Goal: Task Accomplishment & Management: Manage account settings

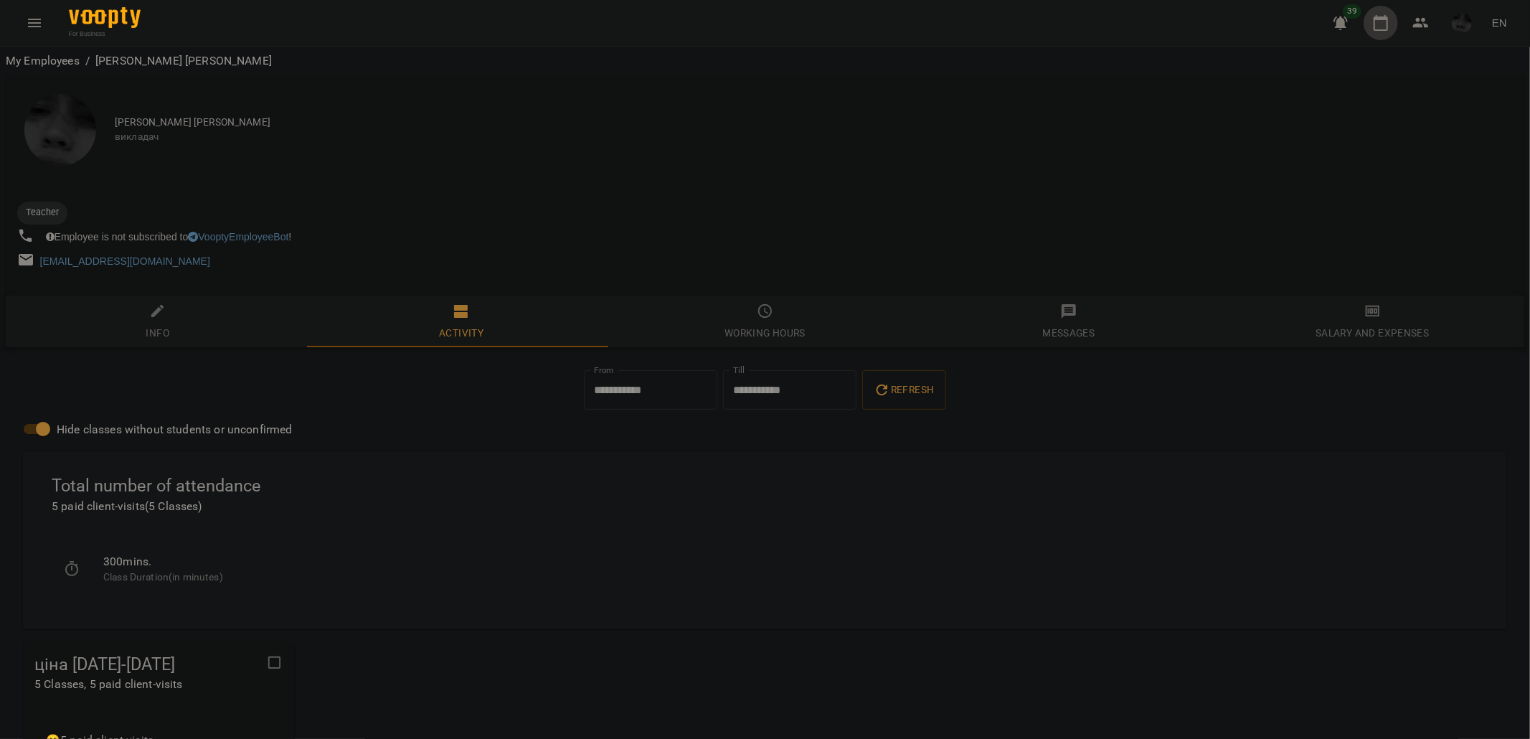
click at [1392, 29] on button "button" at bounding box center [1380, 23] width 34 height 34
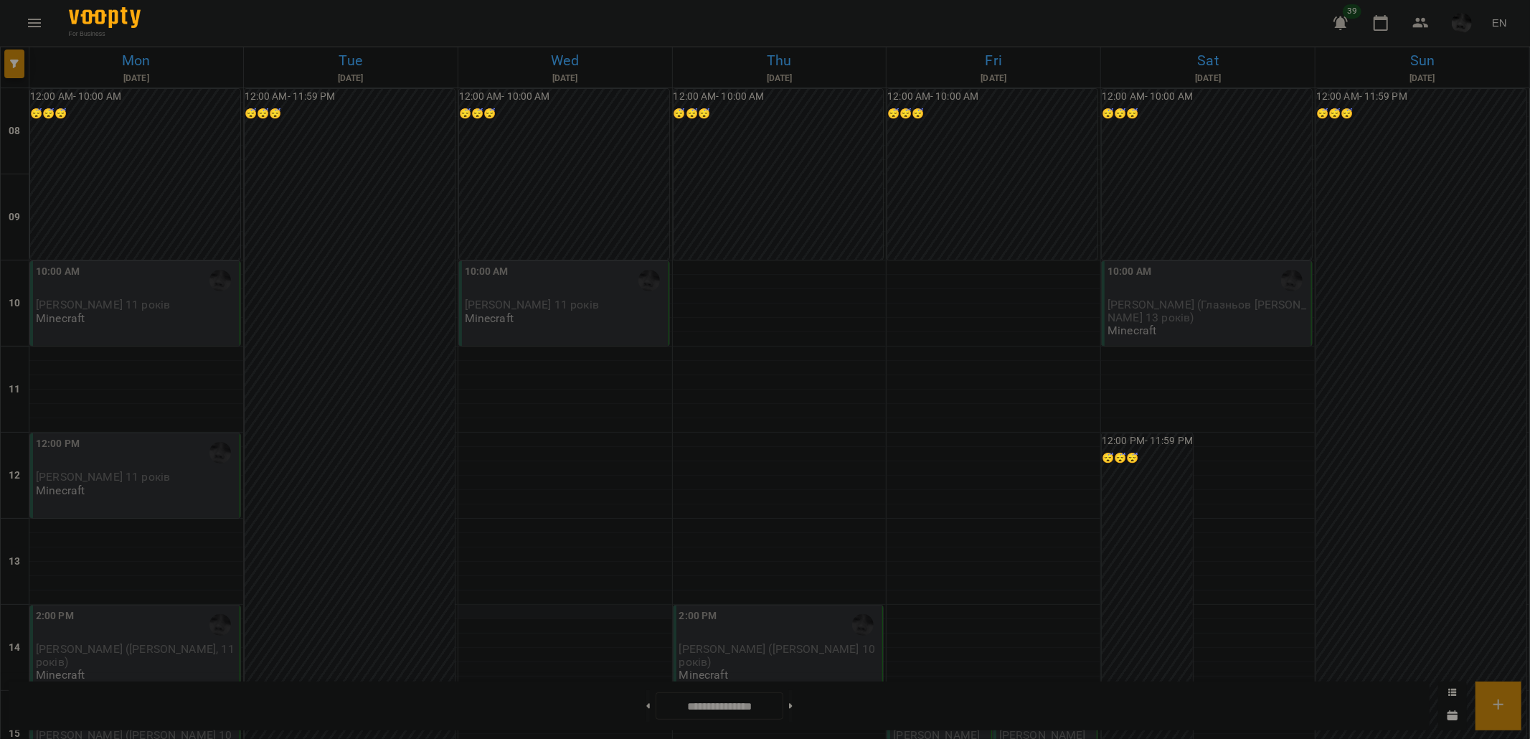
scroll to position [80, 0]
click at [126, 264] on div "10:00 AM [PERSON_NAME] 11 років Minecraft" at bounding box center [136, 294] width 201 height 61
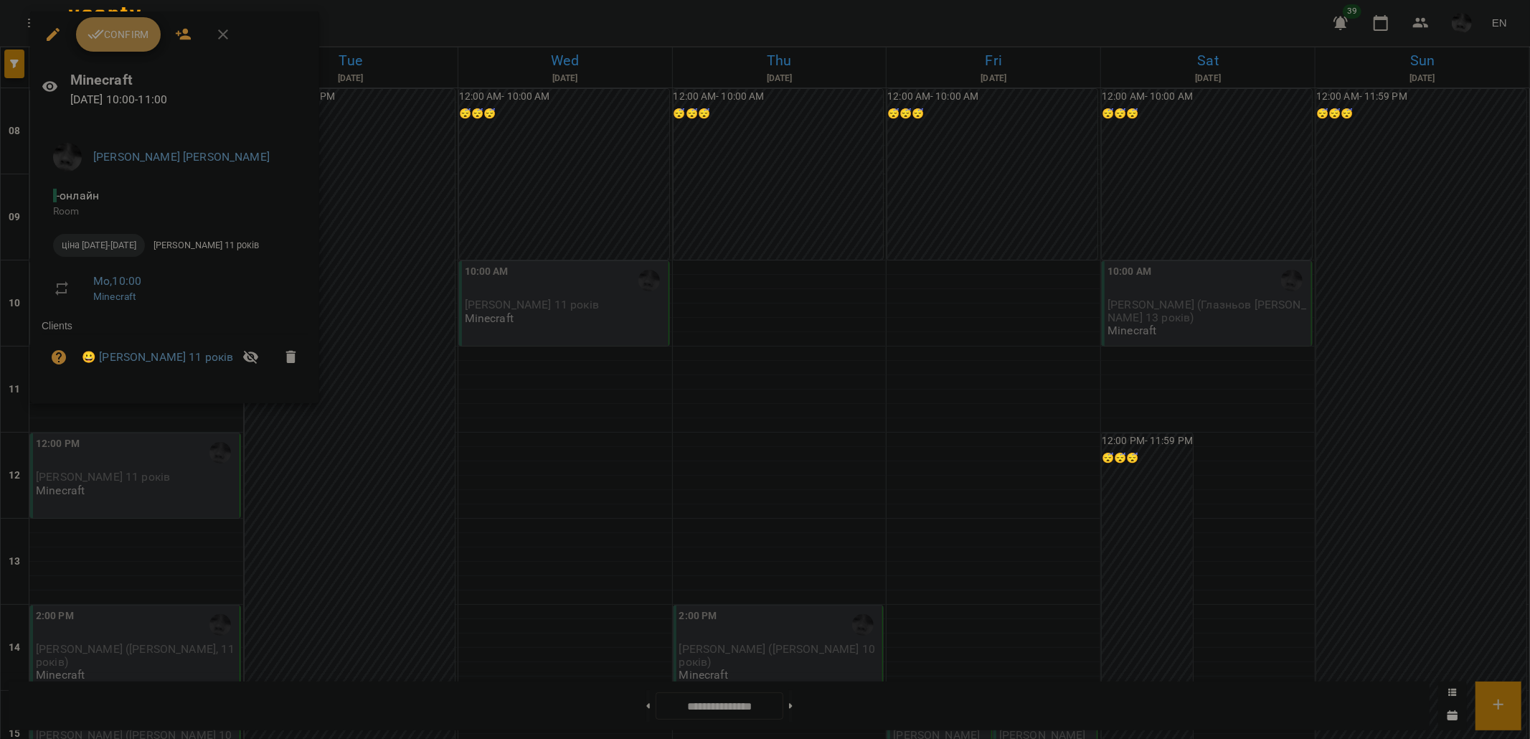
click at [132, 26] on span "Confirm" at bounding box center [118, 34] width 62 height 17
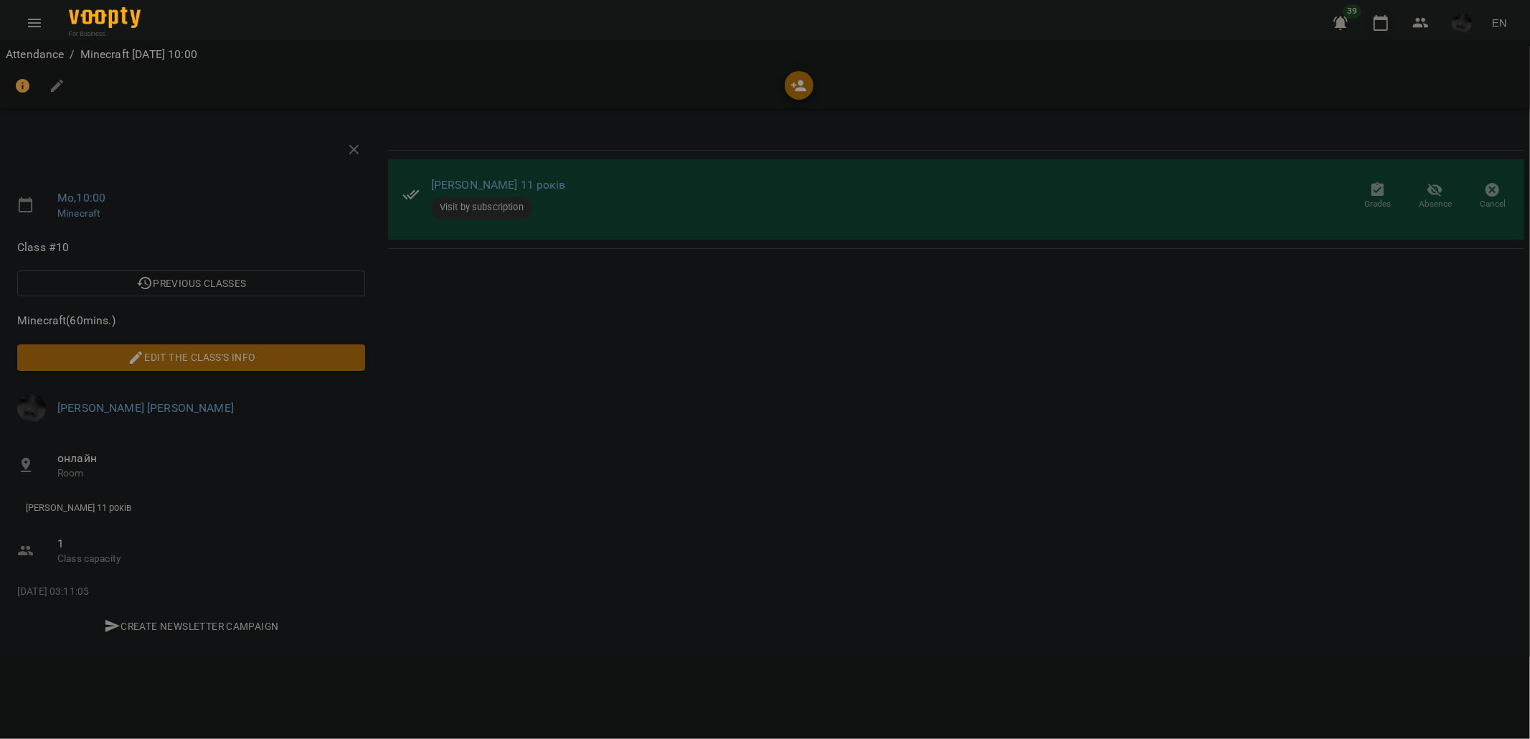
click at [1378, 25] on icon "button" at bounding box center [1380, 22] width 17 height 17
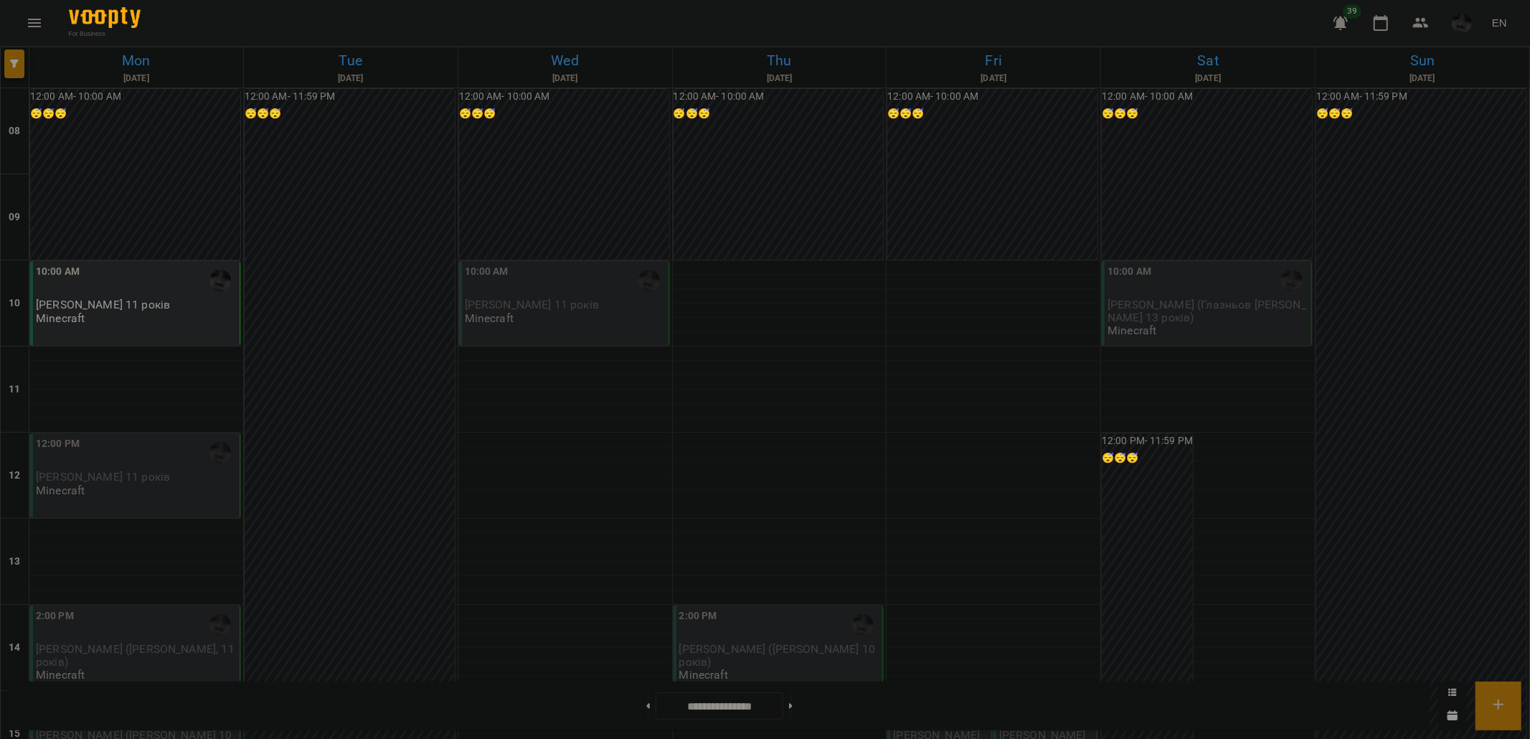
scroll to position [159, 0]
click at [143, 436] on div "12:00 PM" at bounding box center [136, 452] width 201 height 33
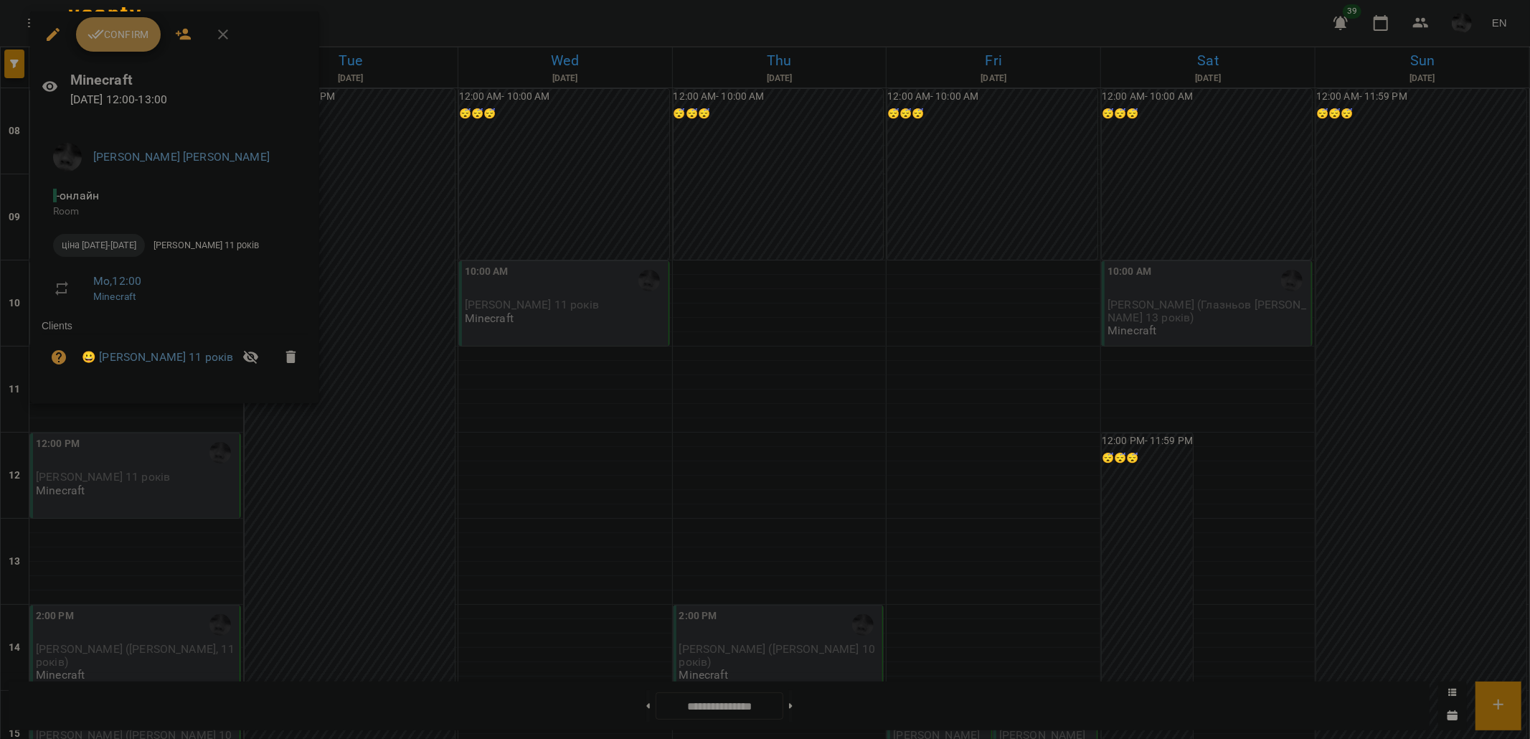
click at [120, 39] on span "Confirm" at bounding box center [118, 34] width 62 height 17
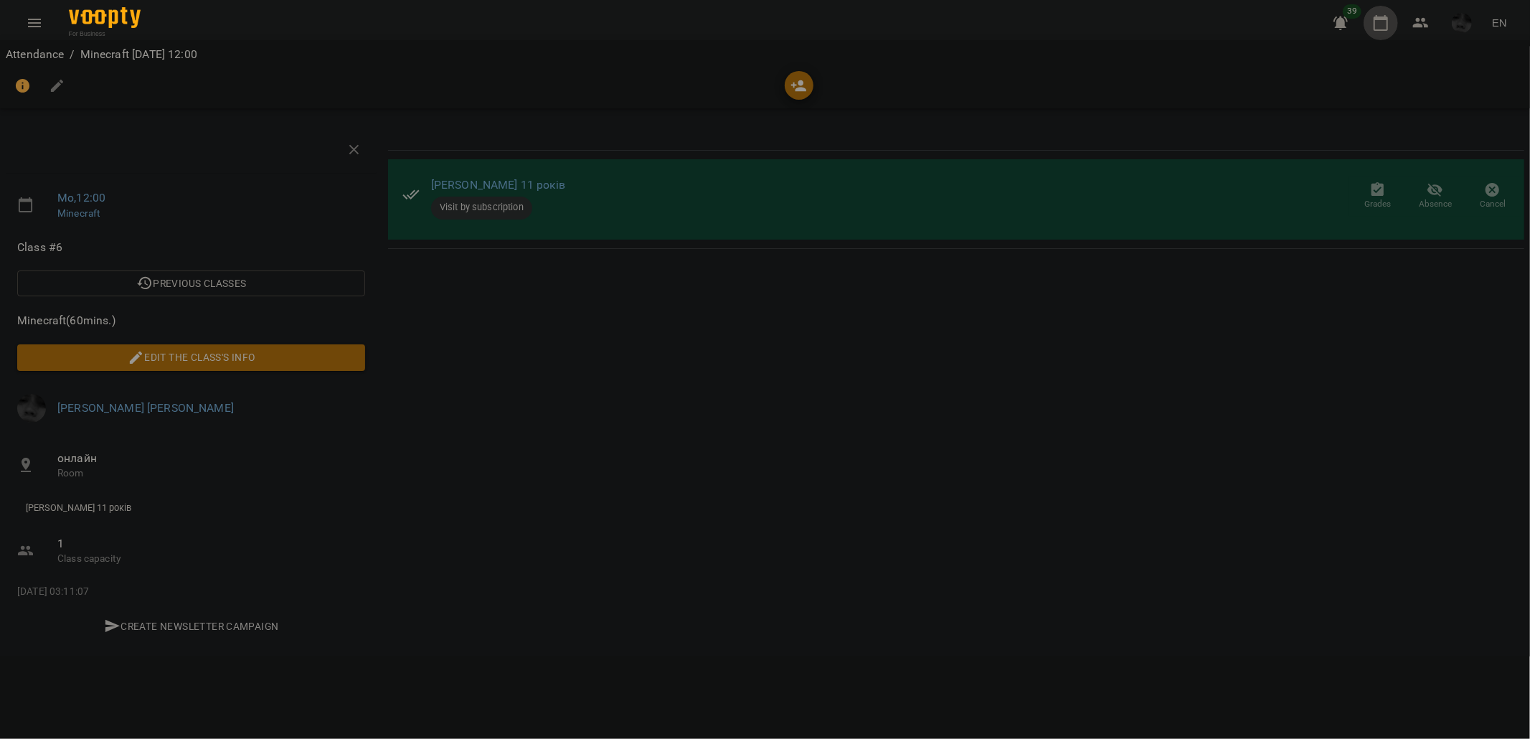
click at [1381, 24] on icon "button" at bounding box center [1380, 22] width 17 height 17
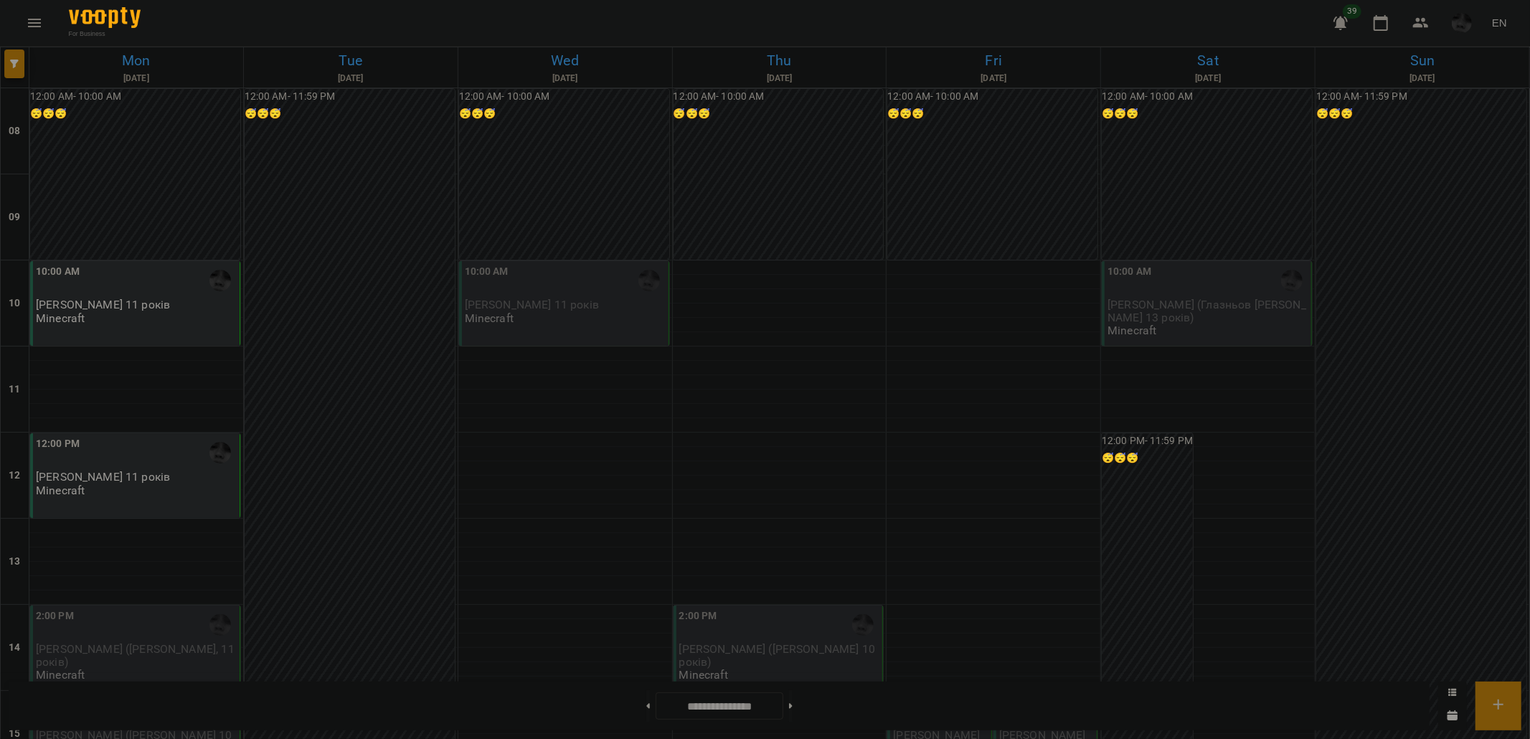
scroll to position [239, 0]
click at [178, 605] on div "2:00 PM [PERSON_NAME] ([PERSON_NAME], 11 років) Minecraft" at bounding box center [135, 647] width 210 height 85
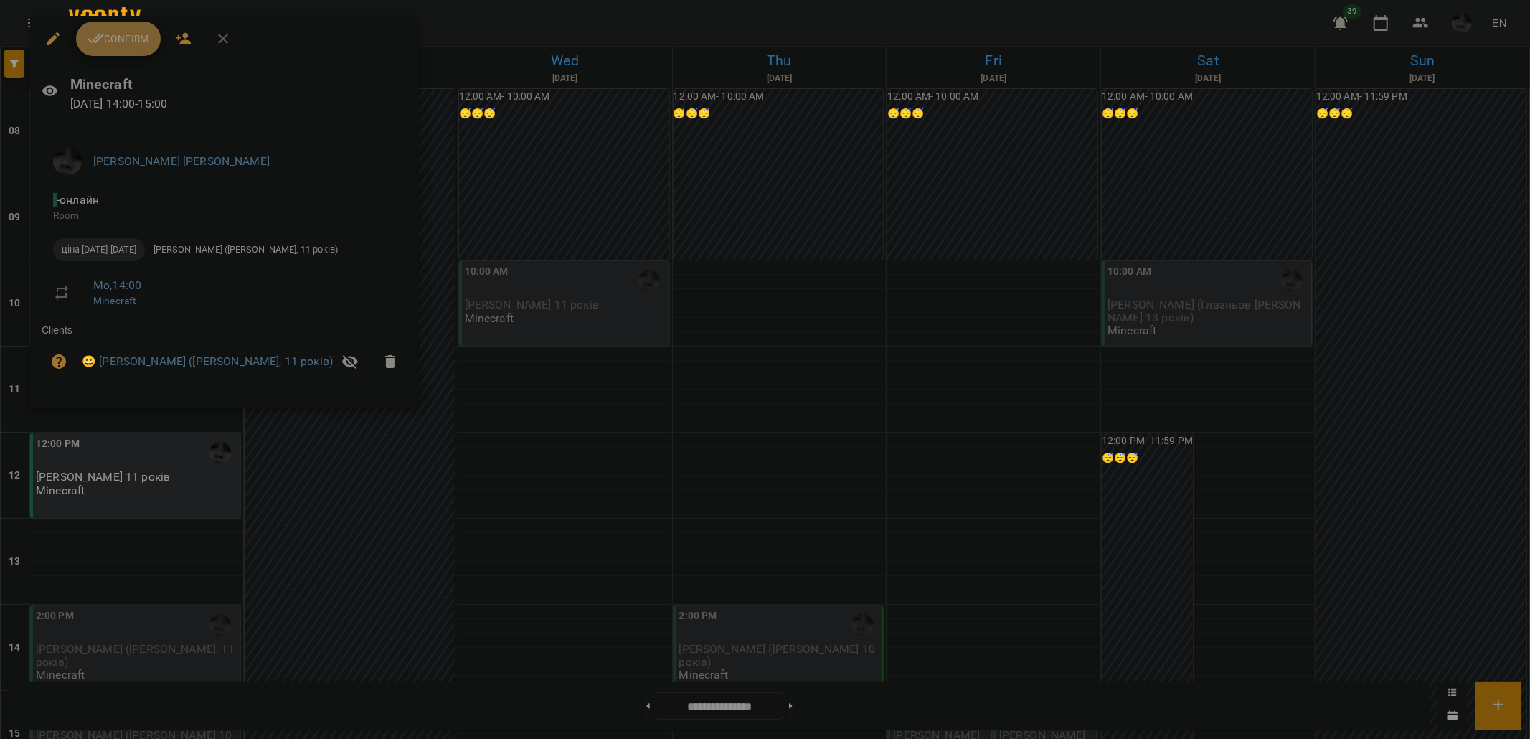
click at [138, 45] on span "Confirm" at bounding box center [118, 38] width 62 height 17
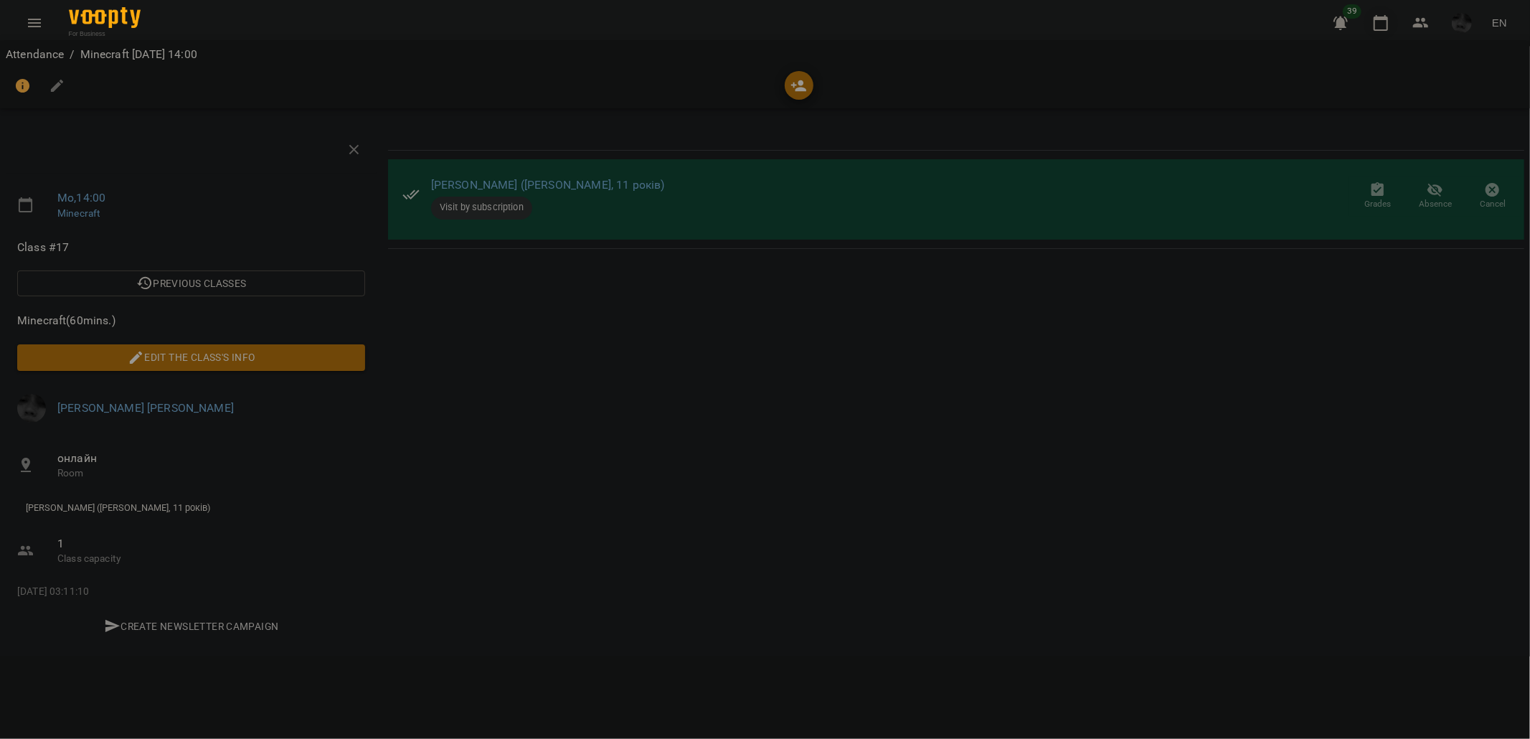
click at [1377, 20] on icon "button" at bounding box center [1380, 22] width 17 height 17
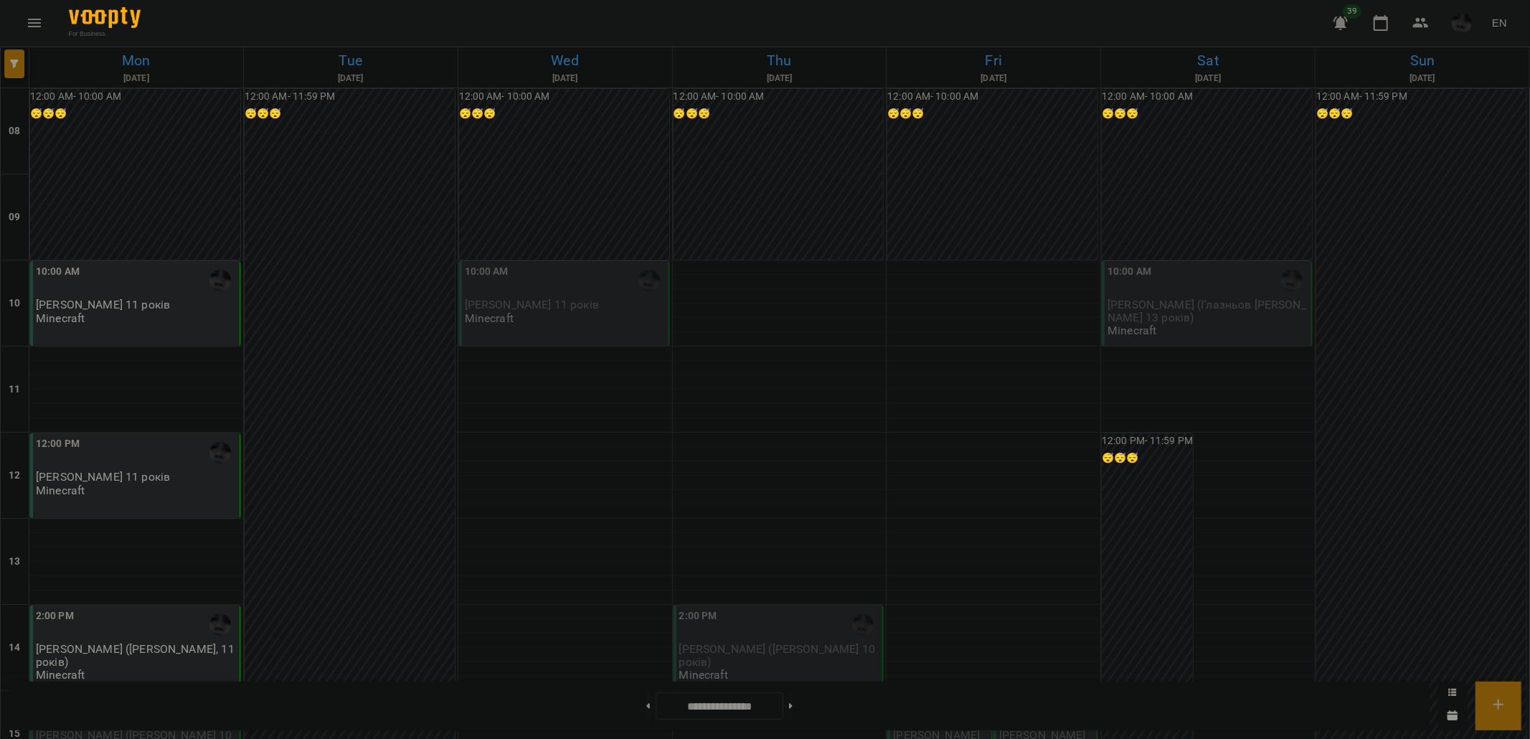
scroll to position [159, 0]
click at [141, 728] on span "[PERSON_NAME] ([PERSON_NAME] 10 років)" at bounding box center [134, 741] width 197 height 26
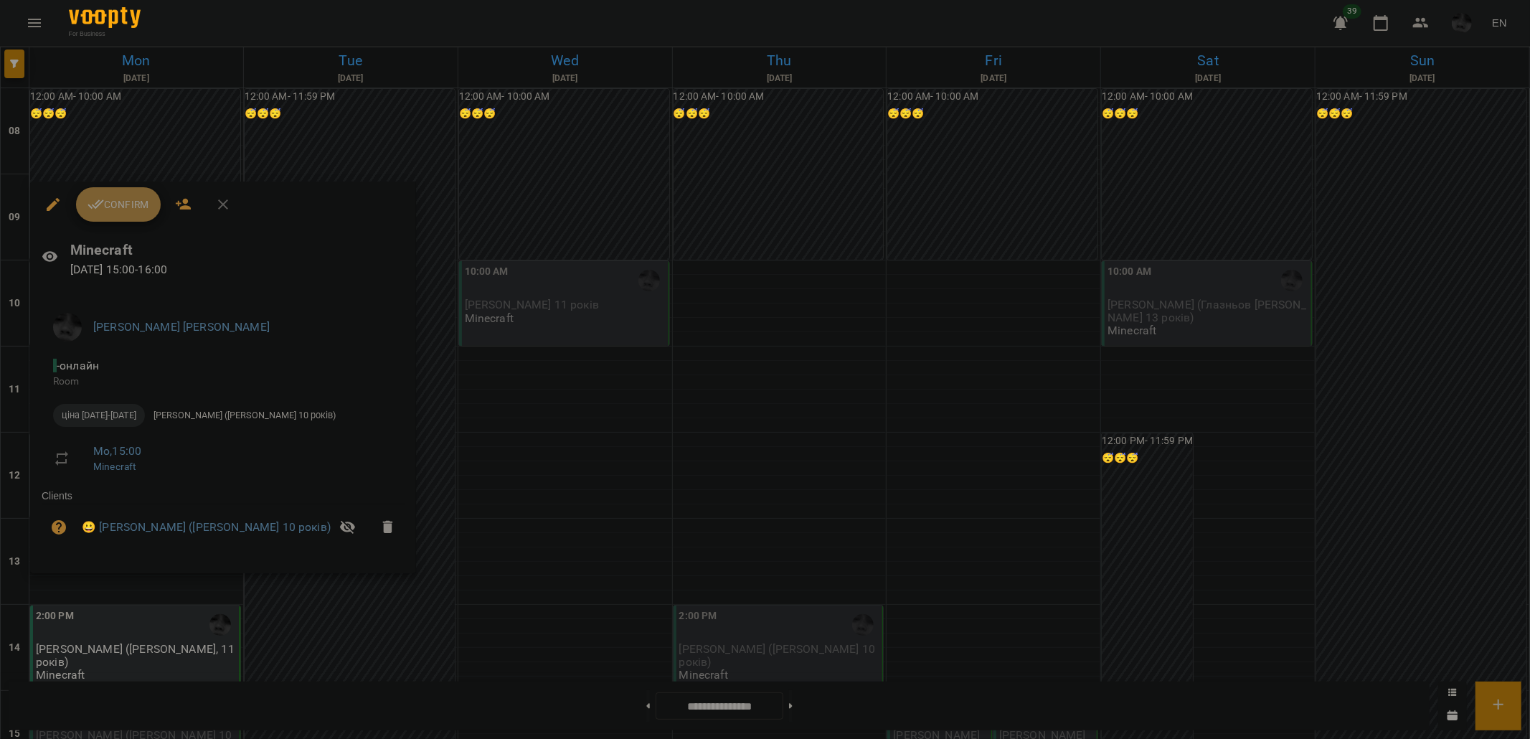
click at [125, 209] on span "Confirm" at bounding box center [118, 204] width 62 height 17
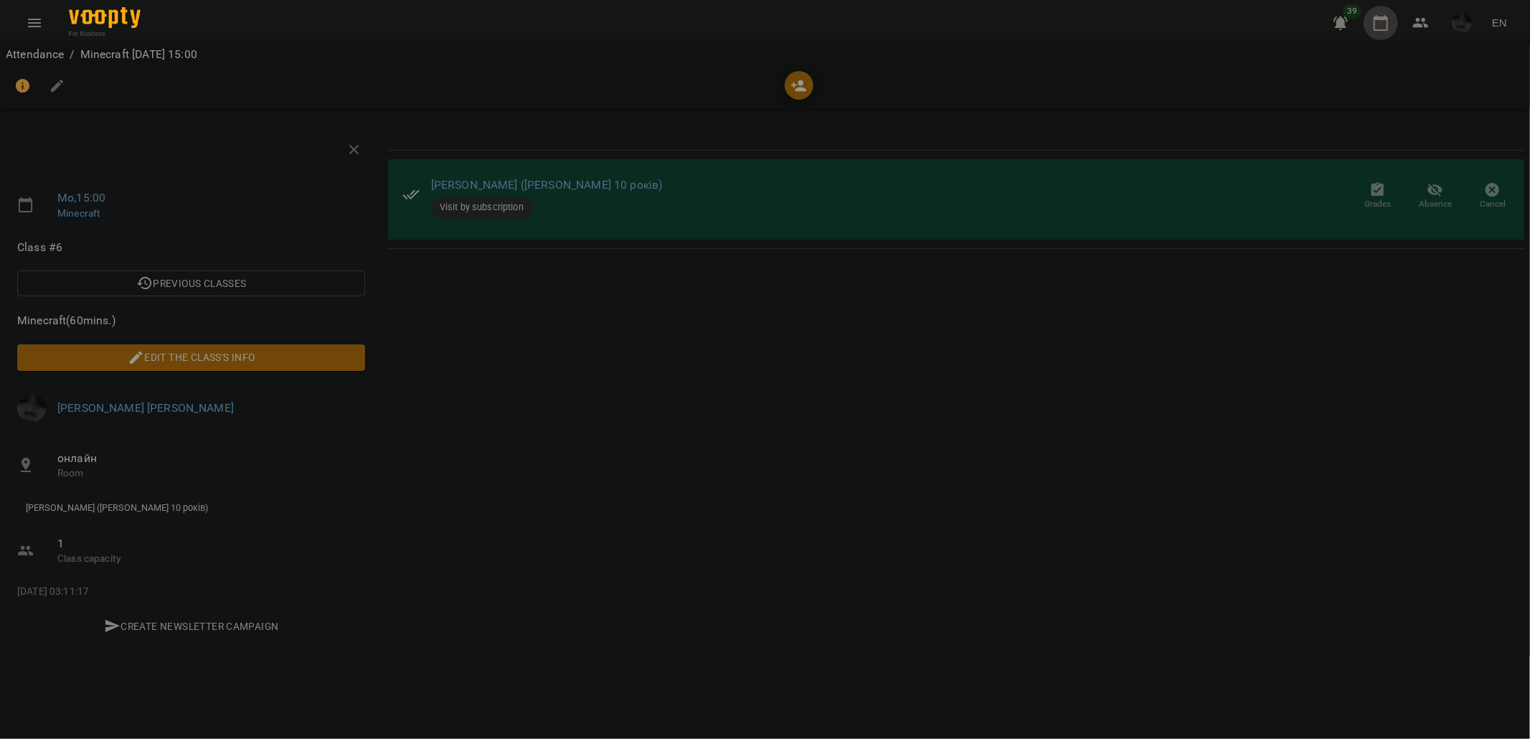
click at [1376, 26] on icon "button" at bounding box center [1380, 23] width 14 height 16
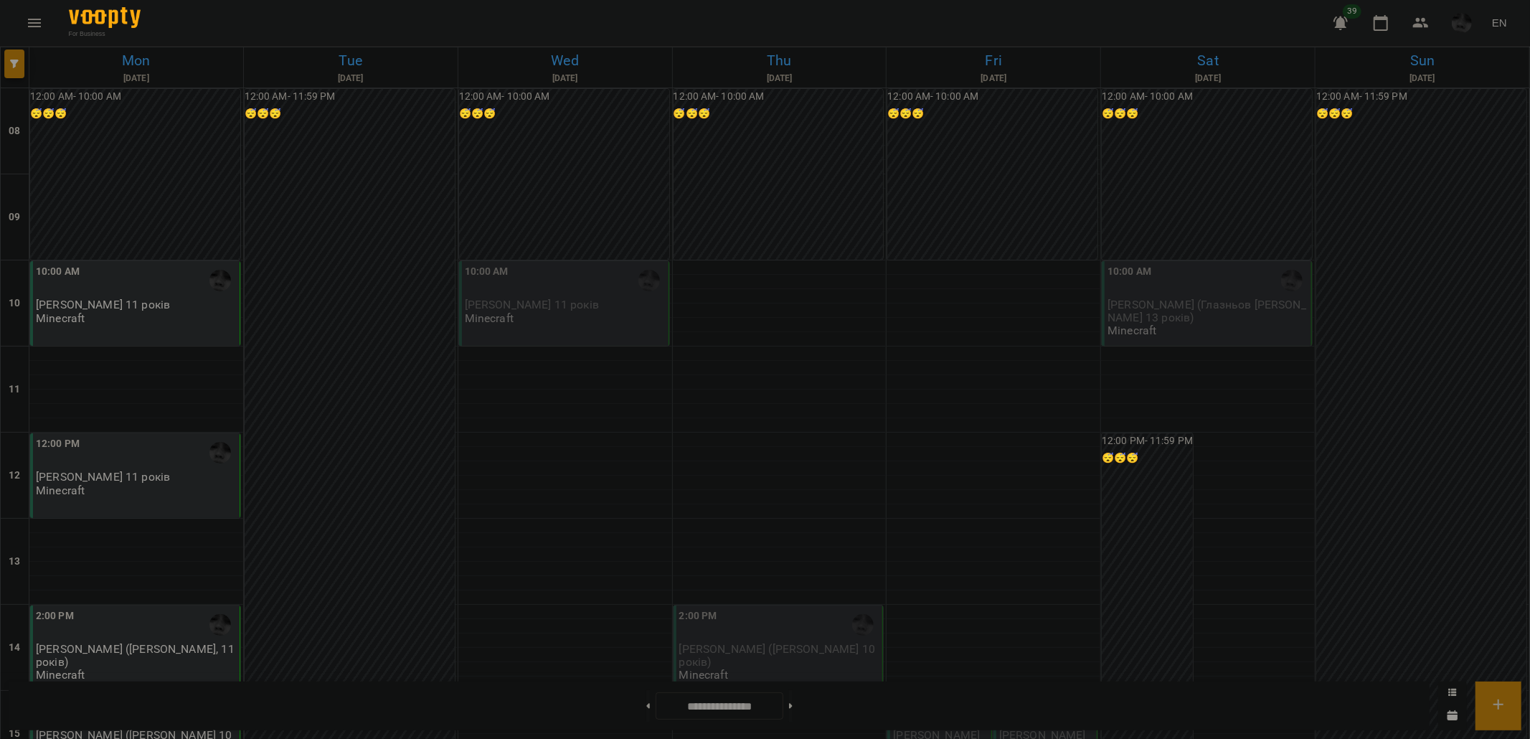
scroll to position [159, 0]
